Goal: Use online tool/utility: Utilize a website feature to perform a specific function

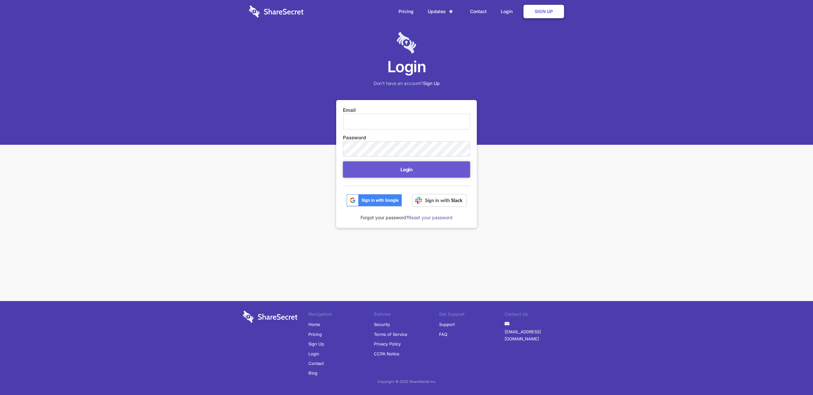
type input "[EMAIL_ADDRESS][DOMAIN_NAME]"
click at [413, 158] on form "Email security@hammercreative.com Password Login" at bounding box center [406, 157] width 127 height 100
click at [410, 168] on button "Login" at bounding box center [406, 169] width 127 height 16
click at [410, 172] on button "Login" at bounding box center [406, 169] width 127 height 16
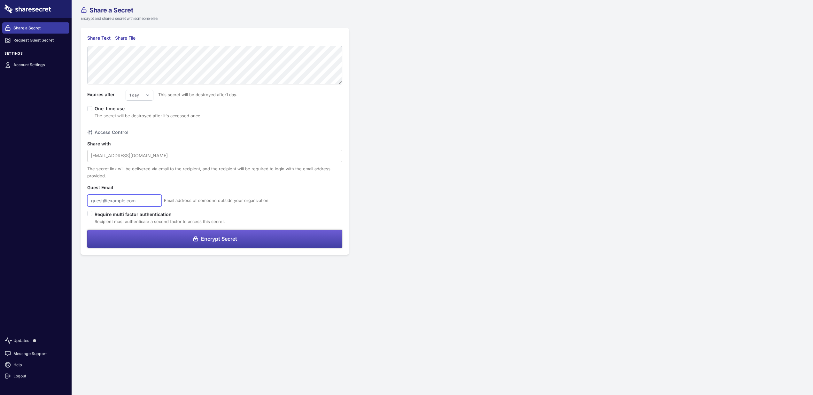
type input "[EMAIL_ADDRESS][DOMAIN_NAME]"
click at [237, 233] on button "Encrypt Secret" at bounding box center [214, 239] width 255 height 18
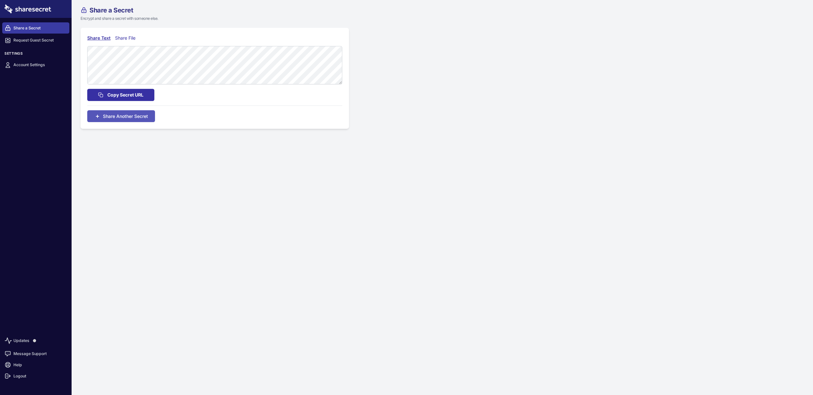
click at [131, 91] on button "Copy Secret URL" at bounding box center [120, 95] width 67 height 12
click at [115, 121] on span "Share Another Secret" at bounding box center [125, 122] width 45 height 7
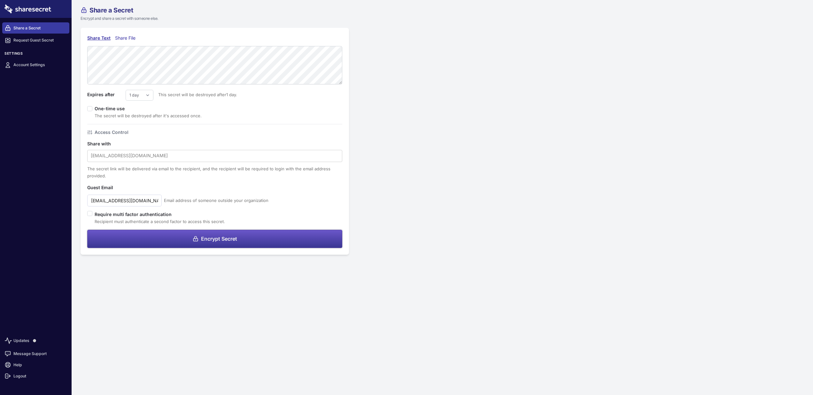
click at [223, 244] on button "Encrypt Secret" at bounding box center [214, 239] width 255 height 18
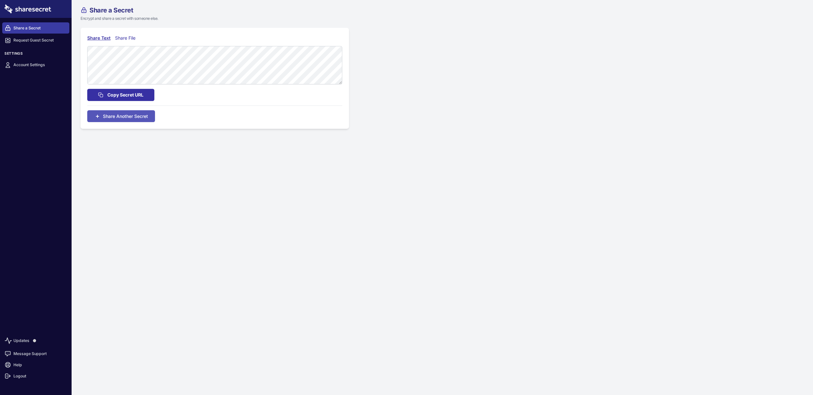
click at [143, 92] on span "Copy Secret URL" at bounding box center [125, 94] width 36 height 7
